Goal: Information Seeking & Learning: Learn about a topic

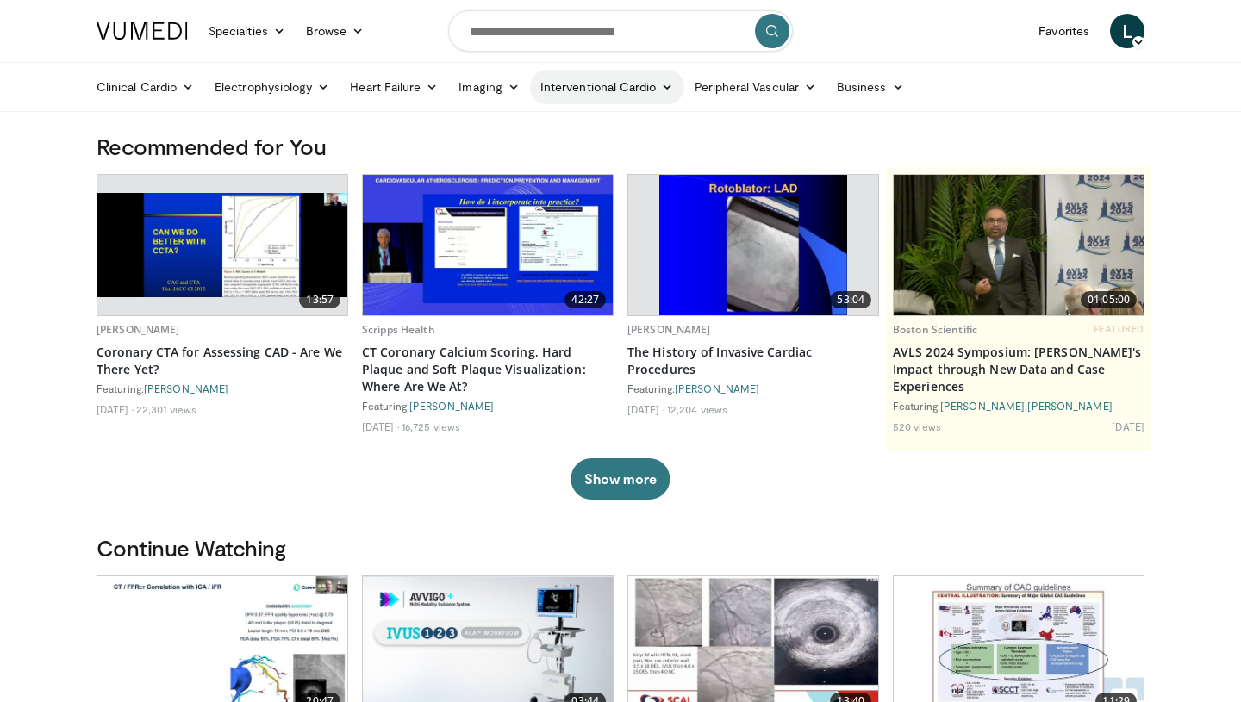
click at [662, 89] on icon at bounding box center [667, 87] width 12 height 12
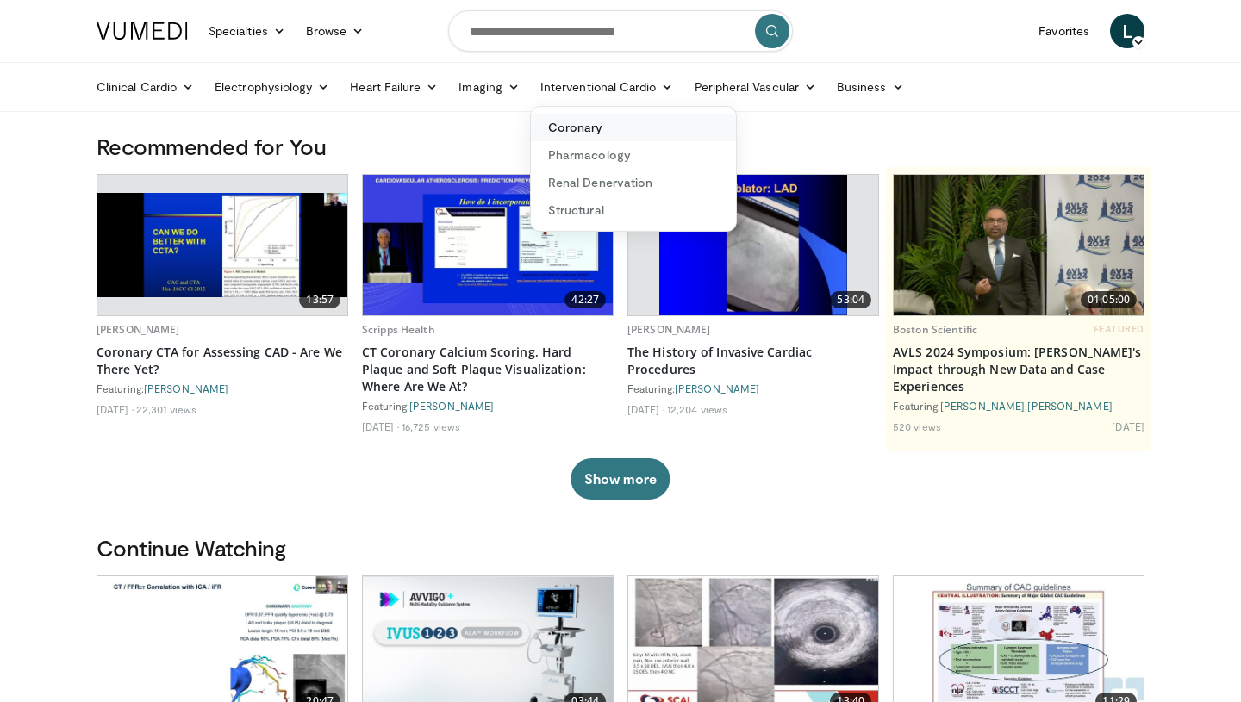
click at [609, 128] on link "Coronary" at bounding box center [633, 128] width 205 height 28
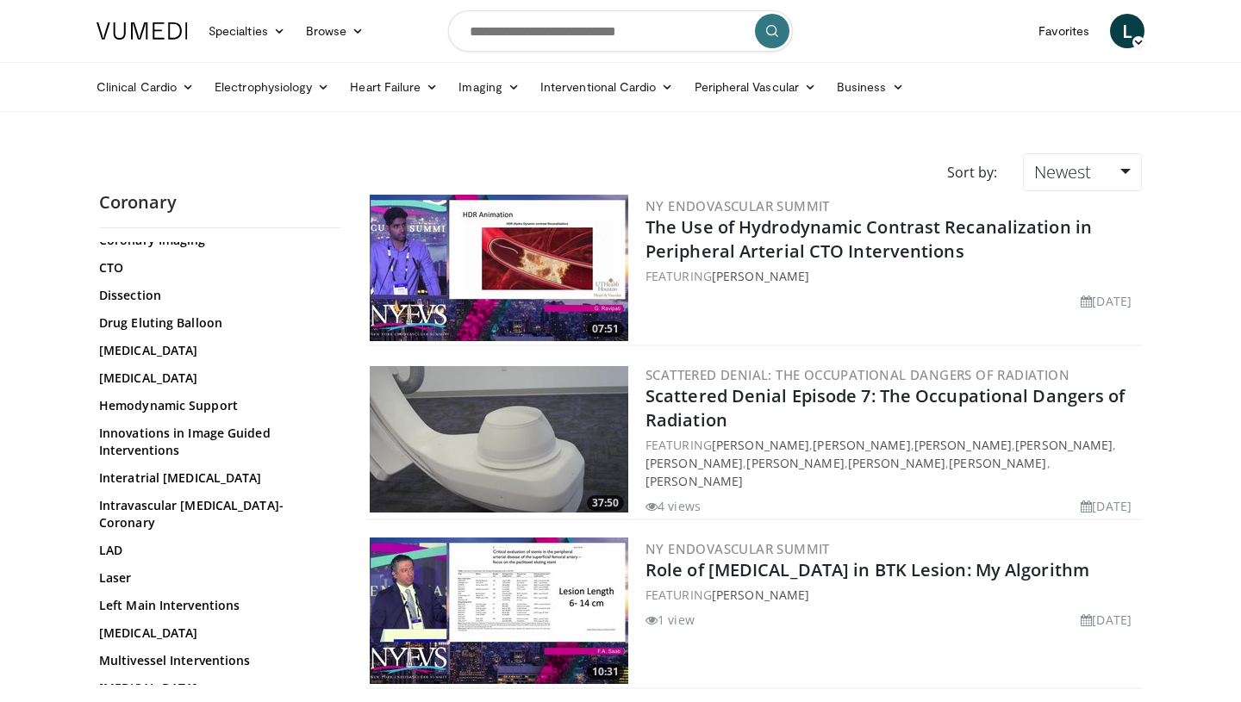
scroll to position [385, 0]
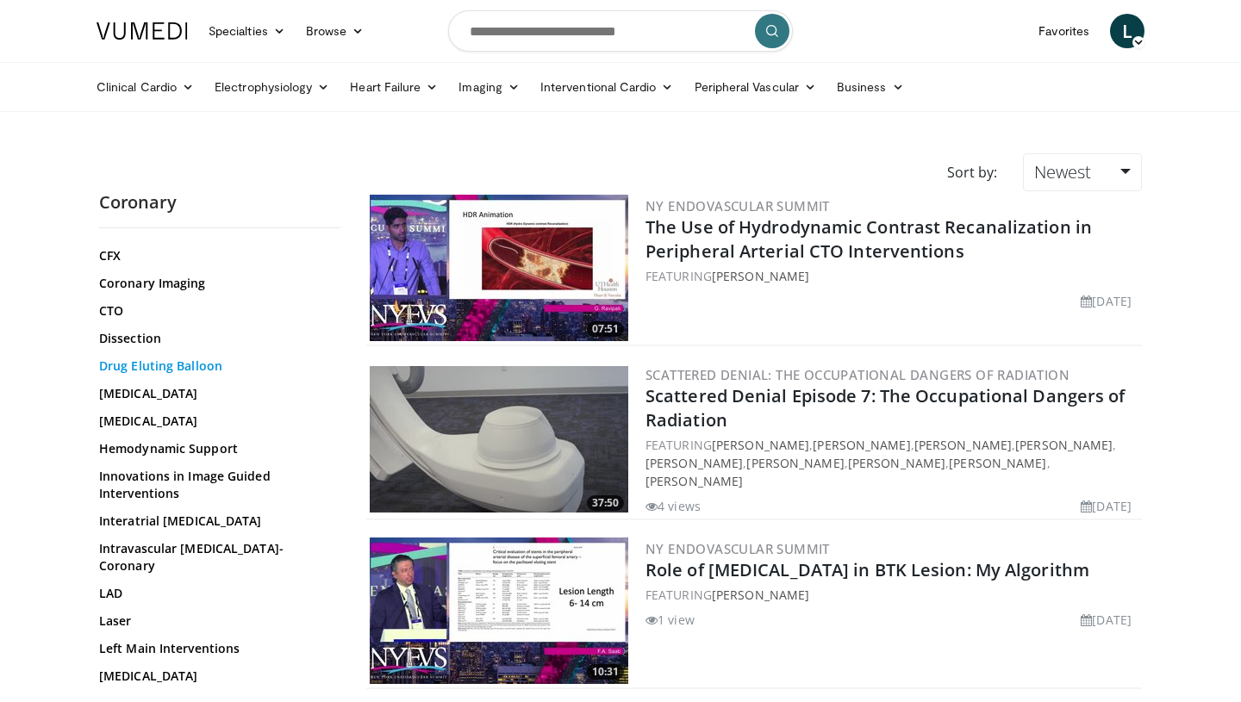
click at [146, 358] on link "Drug Eluting Balloon" at bounding box center [215, 366] width 233 height 17
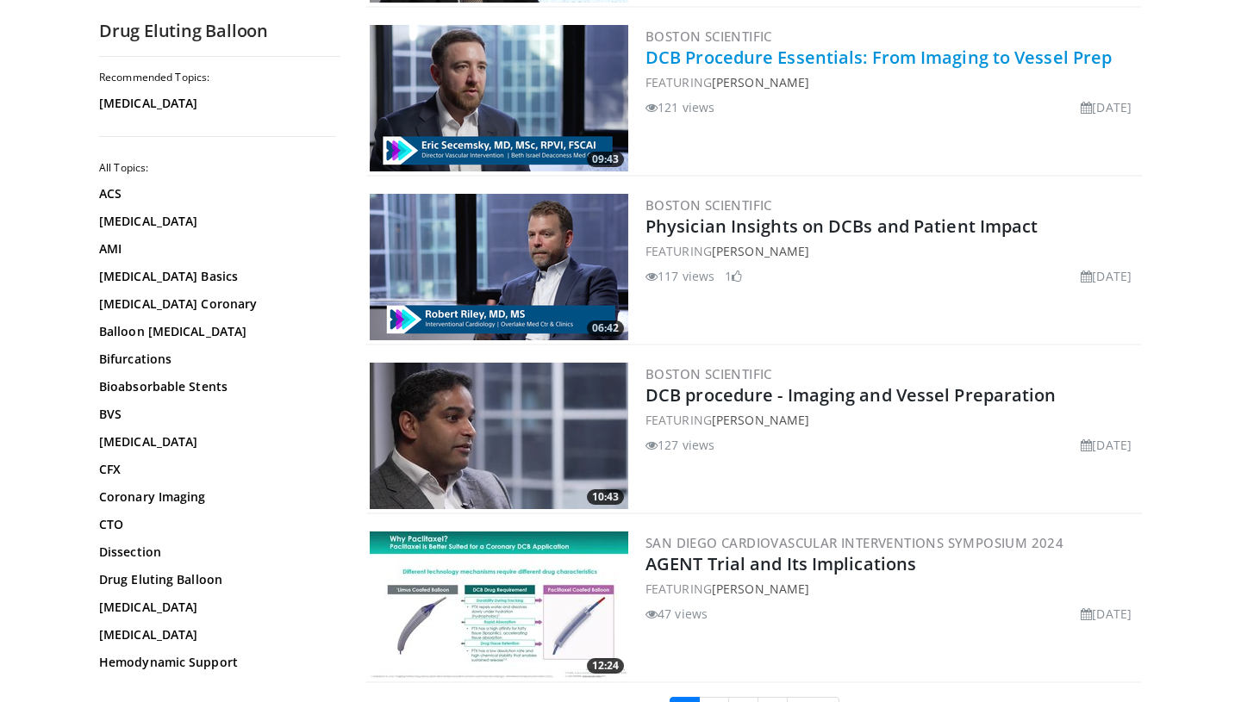
scroll to position [3890, 0]
